Goal: Obtain resource: Obtain resource

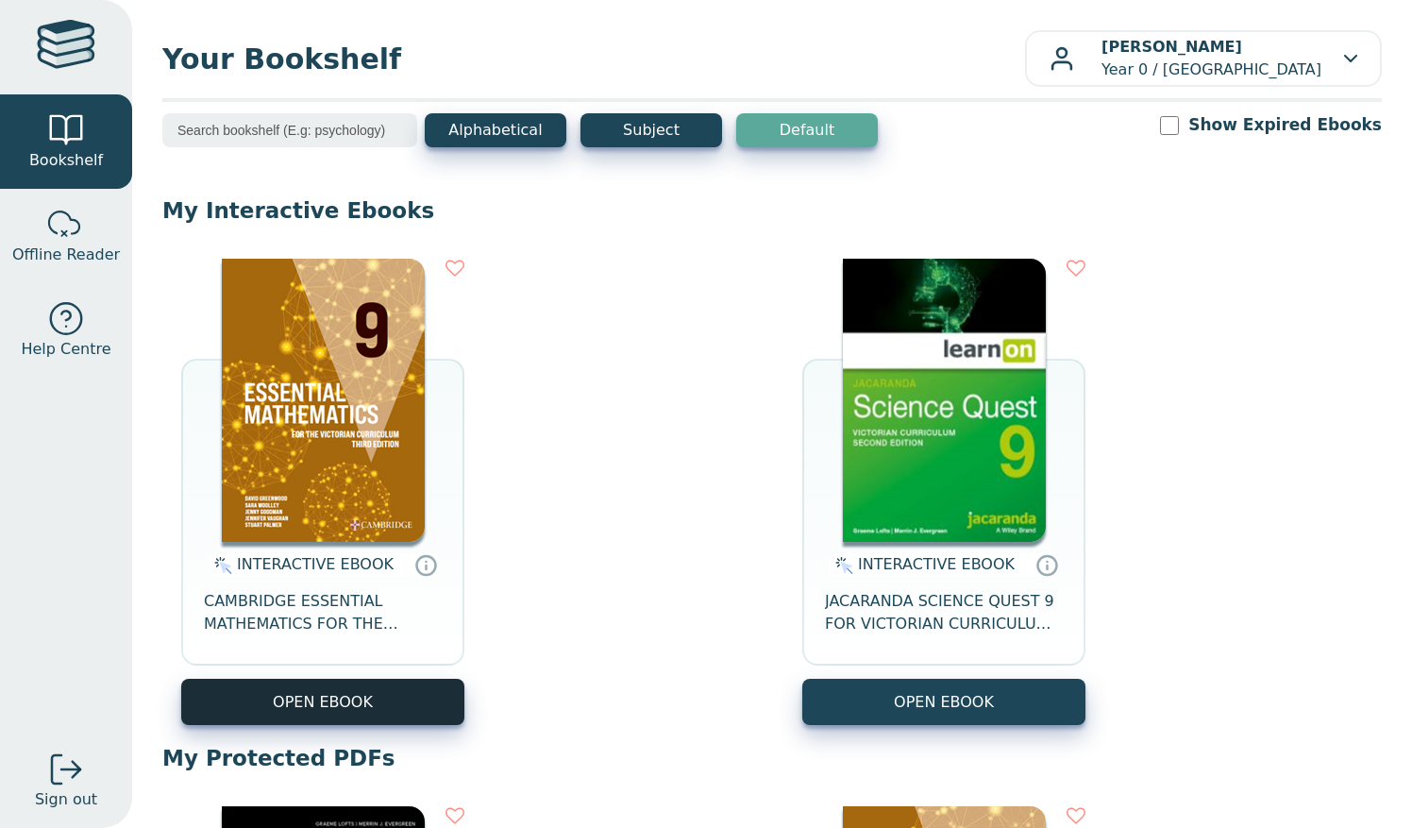
click at [306, 697] on button "OPEN EBOOK" at bounding box center [322, 702] width 283 height 46
click at [257, 468] on img at bounding box center [323, 400] width 203 height 283
drag, startPoint x: 0, startPoint y: 0, endPoint x: 661, endPoint y: 544, distance: 855.8
drag, startPoint x: 661, startPoint y: 544, endPoint x: 310, endPoint y: 696, distance: 382.7
click at [310, 696] on button "OPEN EBOOK" at bounding box center [322, 702] width 283 height 46
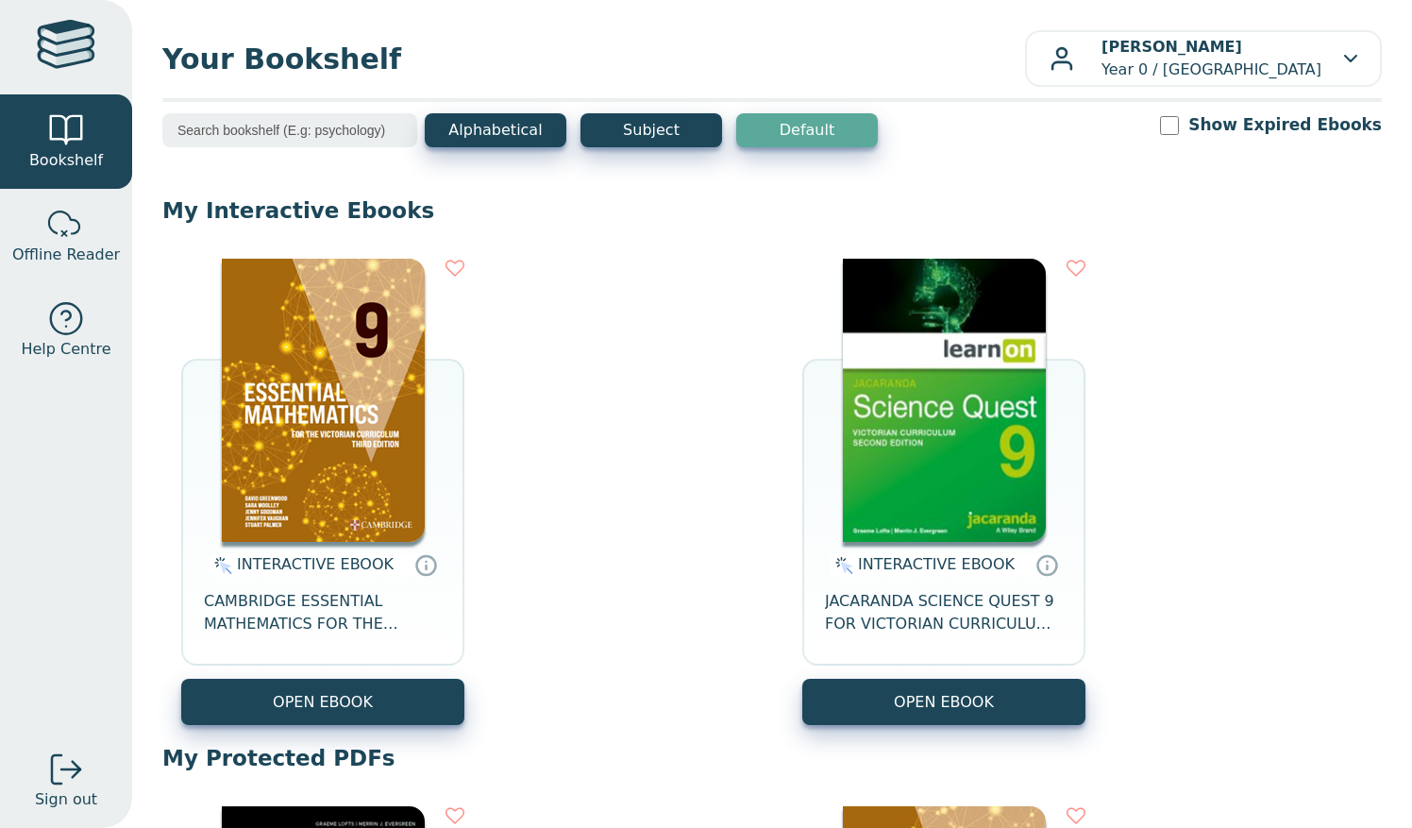
click at [329, 299] on img at bounding box center [323, 400] width 203 height 283
